Goal: Transaction & Acquisition: Book appointment/travel/reservation

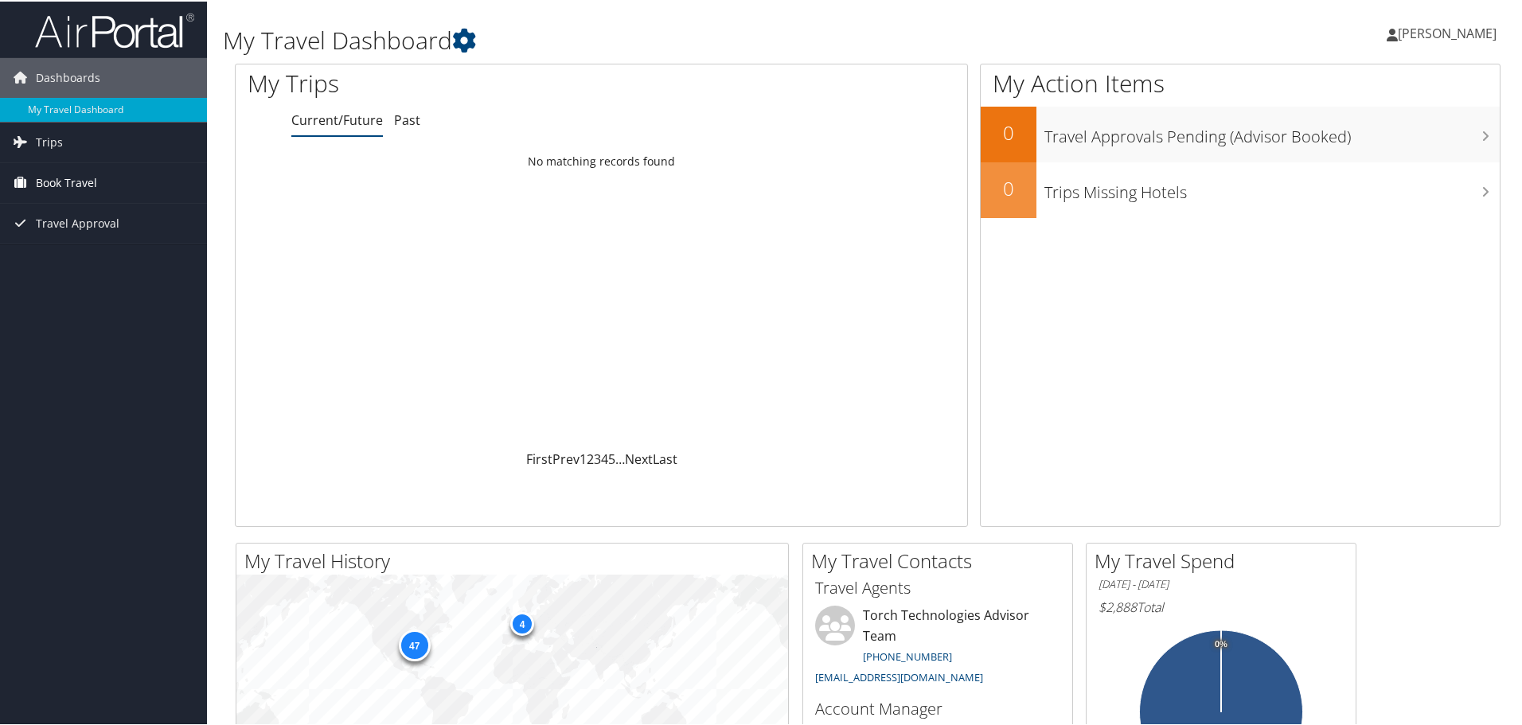
click at [58, 176] on span "Book Travel" at bounding box center [66, 182] width 61 height 40
click at [76, 255] on link "Book/Manage Online Trips" at bounding box center [103, 261] width 207 height 24
